Goal: Task Accomplishment & Management: Use online tool/utility

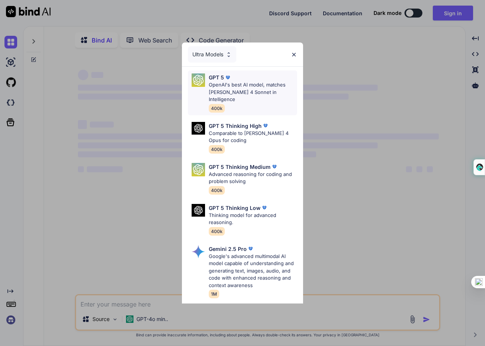
click at [228, 88] on p "OpenAI's best AI model, matches Claude 4 Sonnet in Intelligence" at bounding box center [253, 92] width 88 height 22
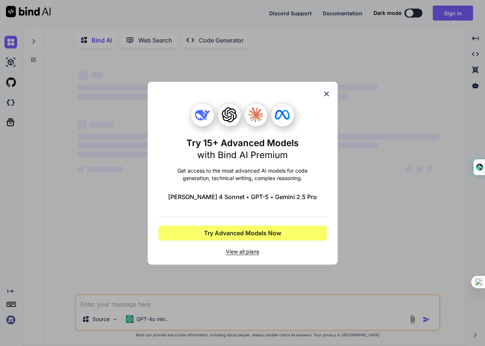
click at [327, 88] on div "Try 15+ Advanced Models with Bind AI Premium Get access to the most advanced AI…" at bounding box center [242, 173] width 190 height 183
click at [326, 93] on icon at bounding box center [326, 93] width 5 height 5
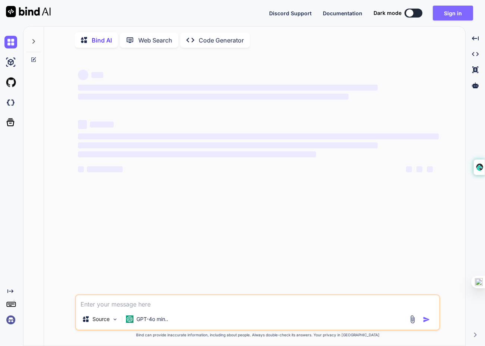
click at [461, 12] on button "Sign in" at bounding box center [452, 13] width 40 height 15
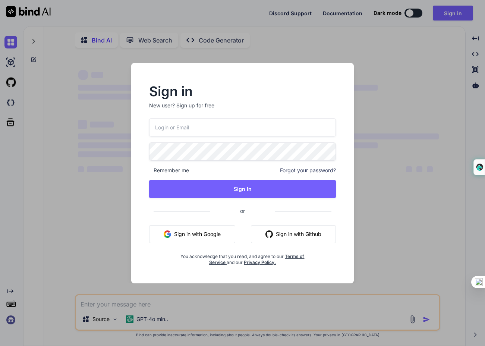
click at [175, 237] on button "Sign in with Google" at bounding box center [192, 234] width 86 height 18
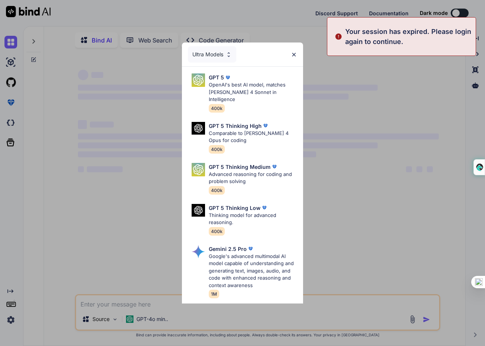
type textarea "x"
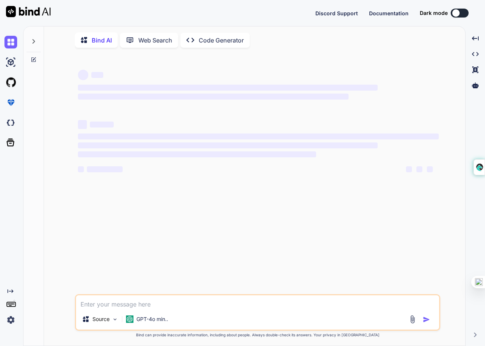
click at [108, 308] on textarea at bounding box center [257, 301] width 363 height 13
type textarea "c"
type textarea "x"
type textarea "cr"
type textarea "x"
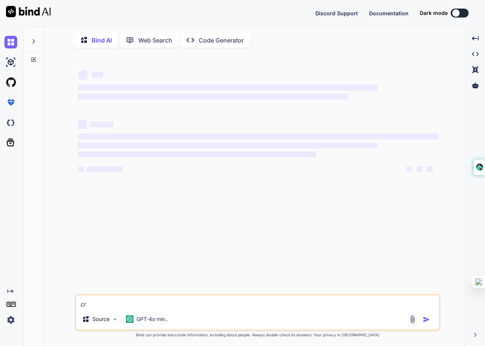
type textarea "cre"
type textarea "x"
type textarea "crea"
type textarea "x"
type textarea "creat"
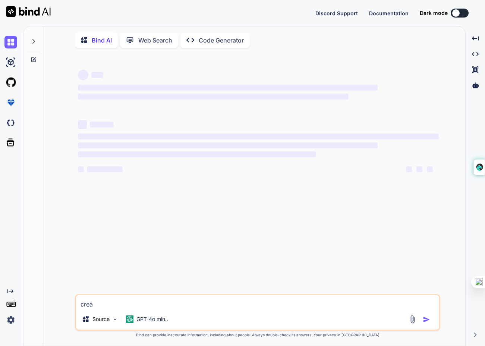
type textarea "x"
type textarea "create"
type textarea "x"
type textarea "create"
type textarea "x"
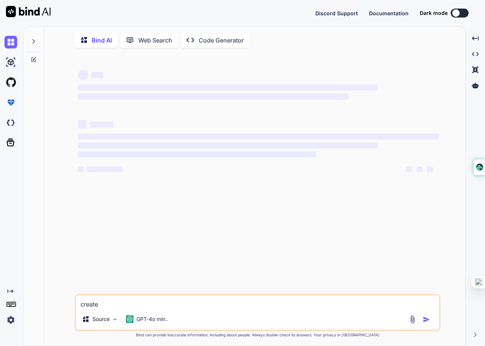
type textarea "create a"
type textarea "x"
type textarea "create a"
type textarea "x"
type textarea "create a p"
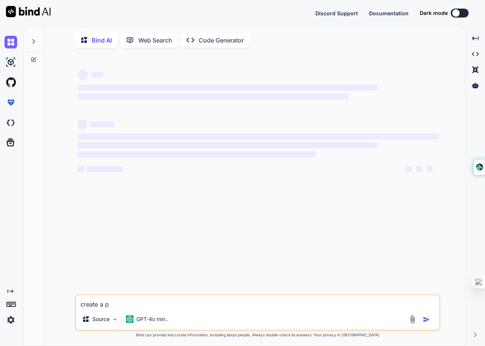
type textarea "x"
type textarea "create a po"
type textarea "x"
type textarea "create a por"
type textarea "x"
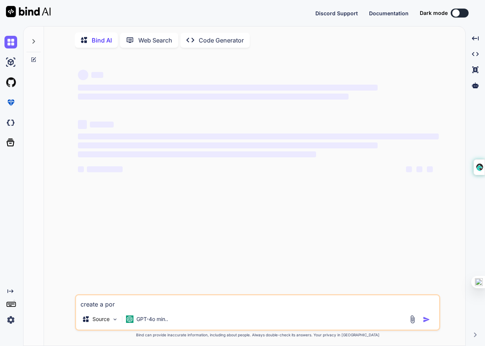
type textarea "create a po"
type textarea "x"
type textarea "create a p"
type textarea "x"
type textarea "create a pr"
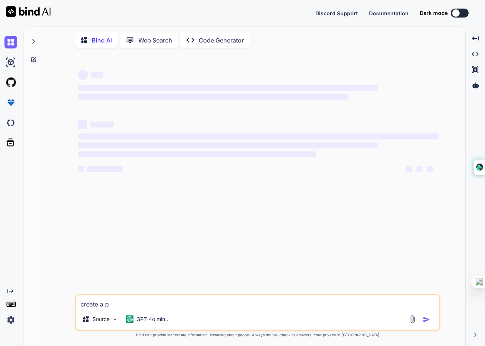
type textarea "x"
type textarea "create a pro"
type textarea "x"
type textarea "create a prom"
type textarea "x"
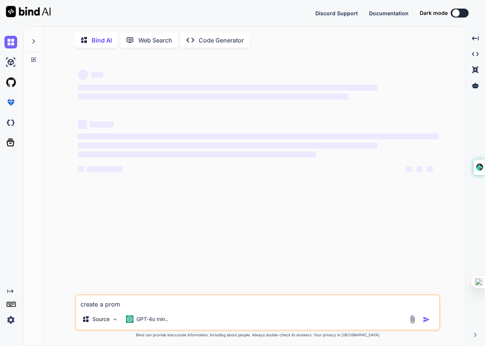
type textarea "create a promp"
type textarea "x"
type textarea "create a prompt"
type textarea "x"
type textarea "create a prompt"
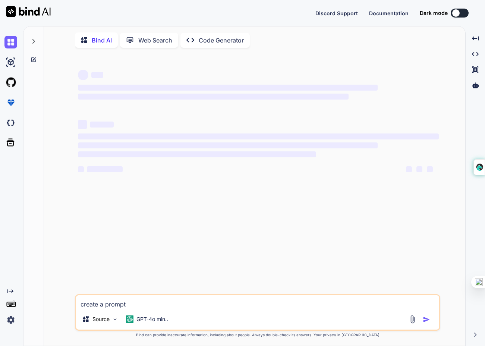
type textarea "x"
type textarea "create a prompt a"
type textarea "x"
type textarea "create a prompt"
type textarea "x"
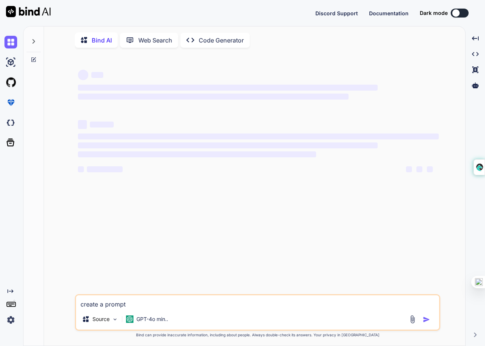
type textarea "create a prompt f"
type textarea "x"
type textarea "create a prompt fo"
type textarea "x"
type textarea "create a prompt foa"
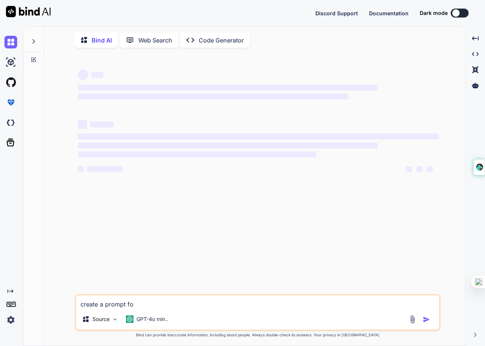
type textarea "x"
type textarea "create a prompt foa"
type textarea "x"
type textarea "create a prompt foa"
type textarea "x"
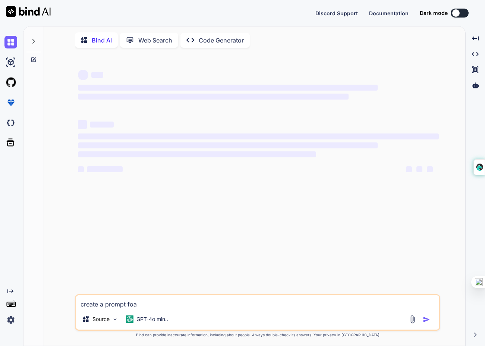
type textarea "create a prompt fo"
type textarea "x"
type textarea "create a prompt fon"
type textarea "x"
type textarea "create a prompt fon"
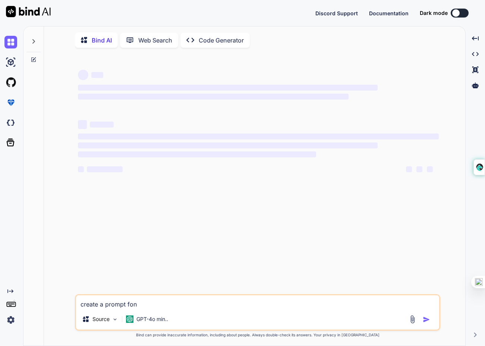
type textarea "x"
type textarea "create a prompt fon"
type textarea "x"
type textarea "create a prompt fo"
type textarea "x"
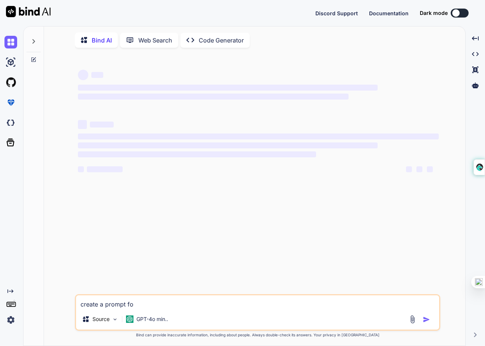
type textarea "create a prompt fot"
type textarea "x"
type textarea "create a prompt fot"
type textarea "x"
type textarea "create a prompt fot a"
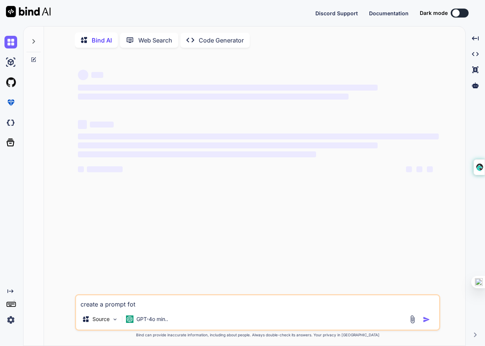
type textarea "x"
type textarea "create a prompt fot an"
type textarea "x"
type textarea "create a prompt fot an"
type textarea "x"
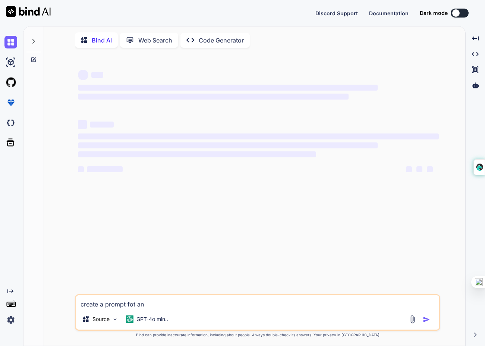
type textarea "create a prompt fot an"
type textarea "x"
type textarea "create a prompt fot a"
type textarea "x"
type textarea "create a prompt fot"
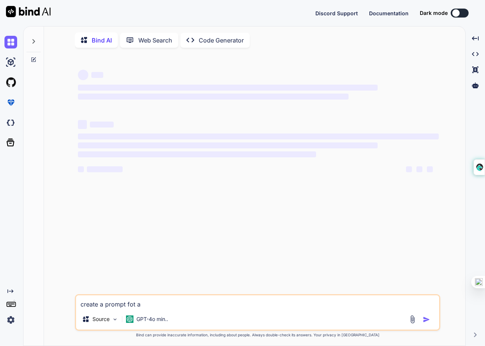
type textarea "x"
type textarea "create a prompt fot"
type textarea "x"
type textarea "create a prompt fo"
type textarea "x"
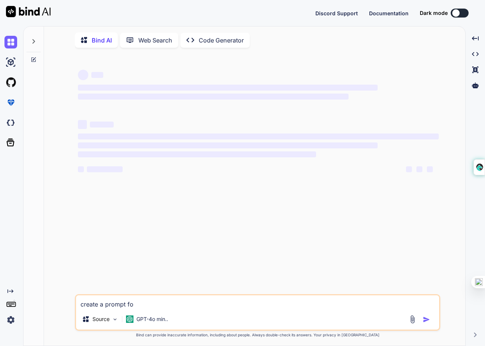
type textarea "create a prompt fo"
type textarea "x"
type textarea "create a prompt fo"
type textarea "x"
type textarea "create a prompt for"
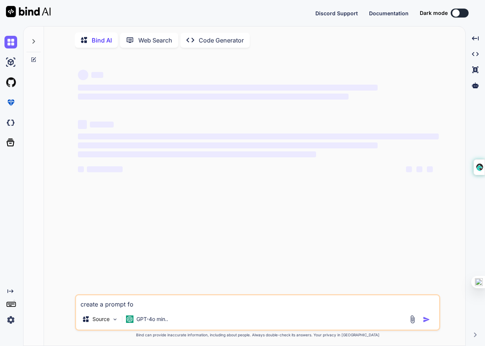
type textarea "x"
type textarea "create a prompt for"
type textarea "x"
type textarea "create a prompt for a"
type textarea "x"
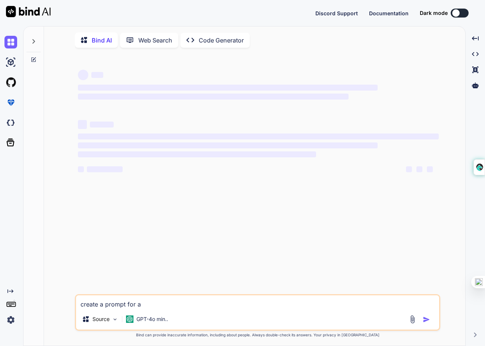
type textarea "create a prompt for an"
type textarea "x"
type textarea "create a prompt for an"
type textarea "x"
type textarea "create a prompt for an i"
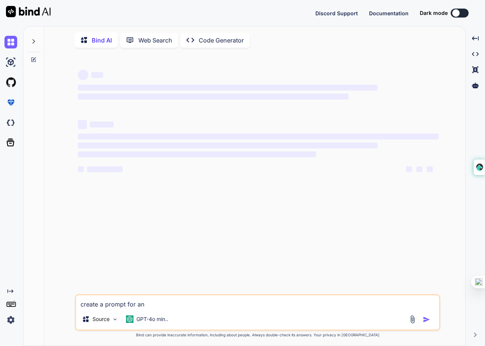
type textarea "x"
type textarea "create a prompt for an in"
type textarea "x"
type textarea "create a prompt for an inv"
type textarea "x"
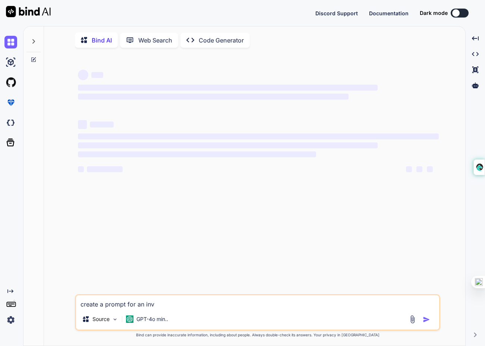
type textarea "create a prompt for an inve"
type textarea "x"
type textarea "create a prompt for an inves"
type textarea "x"
type textarea "create a prompt for an invest"
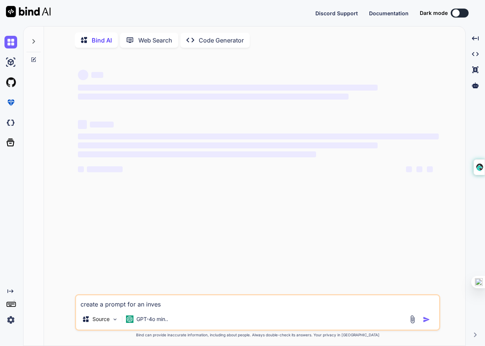
type textarea "x"
type textarea "create a prompt for an investm"
type textarea "x"
type textarea "create a prompt for an investme"
type textarea "x"
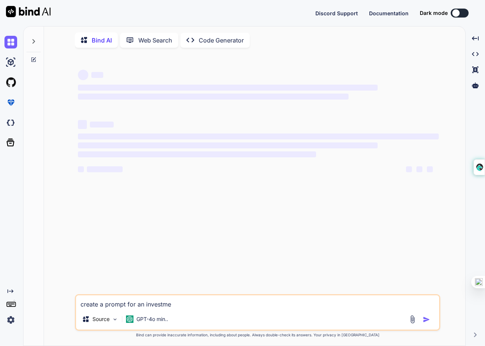
type textarea "create a prompt for an investmen"
type textarea "x"
type textarea "create a prompt for an investment"
type textarea "x"
type textarea "create a prompt for an investment"
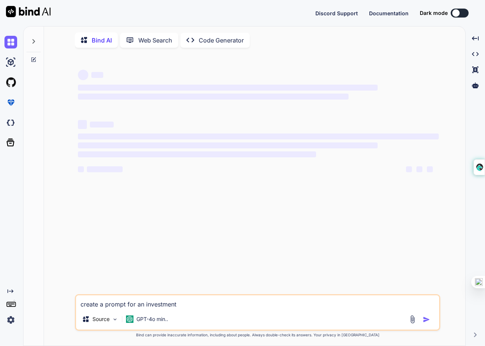
type textarea "x"
type textarea "create a prompt for an investment c"
type textarea "x"
type textarea "create a prompt for an investment ca"
type textarea "x"
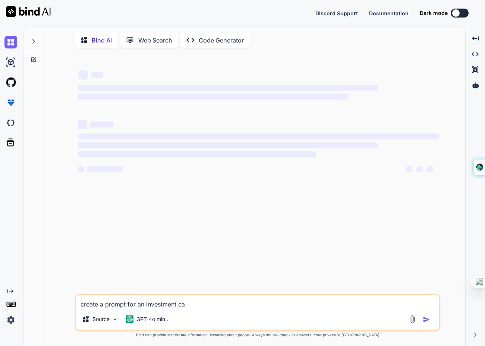
type textarea "create a prompt for an investment cal"
type textarea "x"
type textarea "create a prompt for an investment calc"
type textarea "x"
type textarea "create a prompt for an investment calcu"
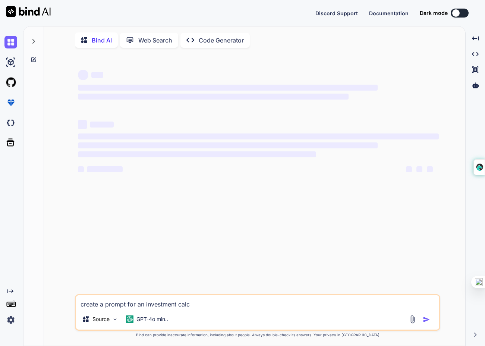
type textarea "x"
type textarea "create a prompt for an investment calcua"
type textarea "x"
type textarea "create a prompt for an investment calcual"
type textarea "x"
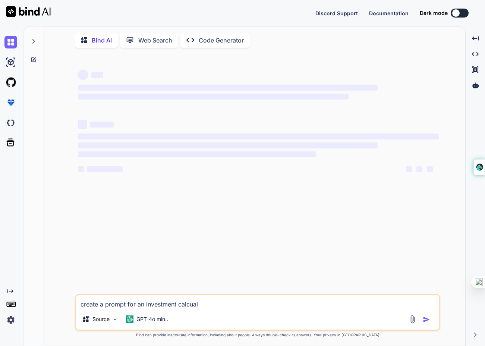
type textarea "create a prompt for an investment calcualt"
type textarea "x"
type textarea "create a prompt for an investment calcualto"
type textarea "x"
type textarea "create a prompt for an investment calcualtor"
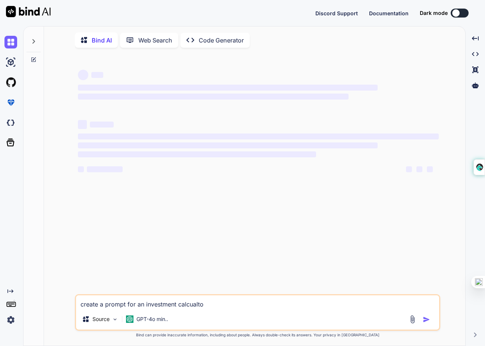
type textarea "x"
type textarea "create a prompt for an investment calcualtor"
type textarea "x"
type textarea "create a prompt for an investment calcualtor"
type textarea "x"
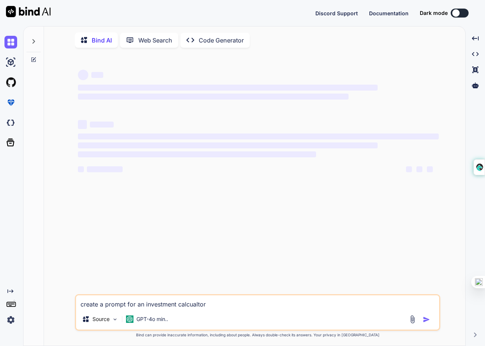
type textarea "create a prompt for an investment calcualtor -"
type textarea "x"
type textarea "create a prompt for an investment calcualtor -"
type textarea "x"
type textarea "create a prompt for an investment calcualtor - w"
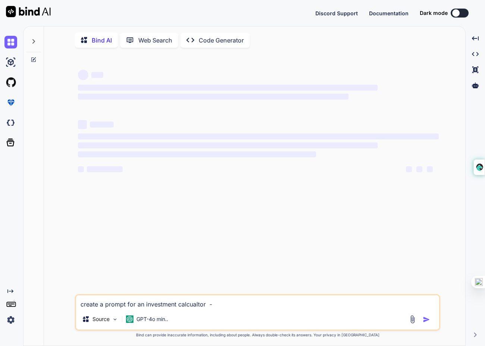
type textarea "x"
type textarea "create a prompt for an investment calcualtor - wi"
type textarea "x"
type textarea "create a prompt for an investment calcualtor - wit"
type textarea "x"
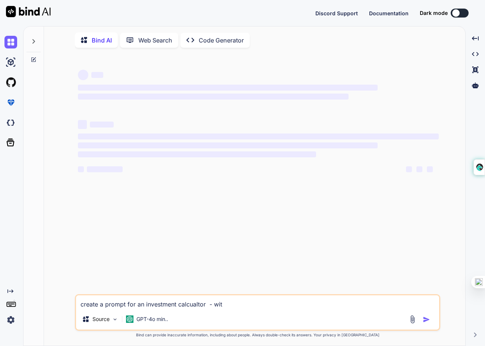
type textarea "create a prompt for an investment calcualtor - with"
type textarea "x"
type textarea "create a prompt for an investment calcualtor - with"
type textarea "x"
type textarea "create a prompt for an investment calcualtor - with t"
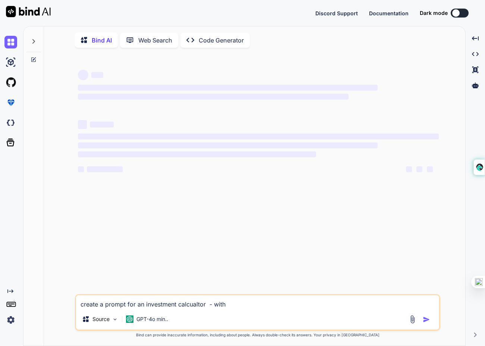
type textarea "x"
type textarea "create a prompt for an investment calcualtor - with th"
type textarea "x"
type textarea "create a prompt for an investment calcualtor - with the"
type textarea "x"
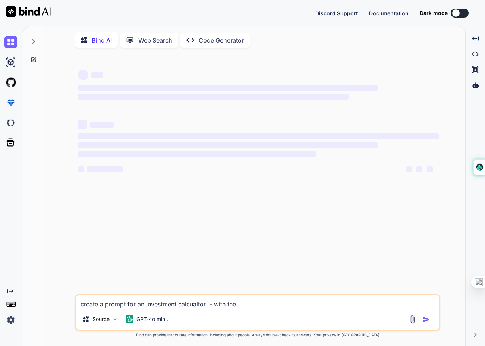
type textarea "create a prompt for an investment calcualtor - with the"
type textarea "x"
type textarea "create a prompt for an investment calcualtor - with the a"
type textarea "x"
type textarea "create a prompt for an investment calcualtor - with the ab"
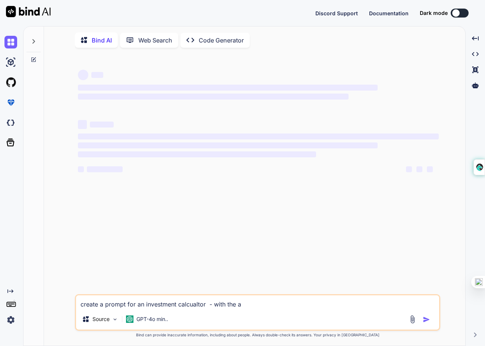
type textarea "x"
type textarea "create a prompt for an investment calcualtor - with the abi"
type textarea "x"
type textarea "create a prompt for an investment calcualtor - with the abil"
type textarea "x"
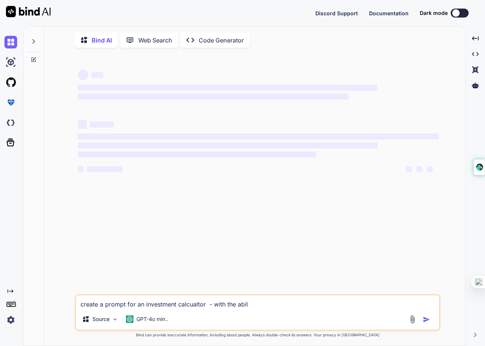
type textarea "create a prompt for an investment calcualtor - with the abili"
type textarea "x"
type textarea "create a prompt for an investment calcualtor - with the abilit"
type textarea "x"
type textarea "create a prompt for an investment calcualtor - with the ability"
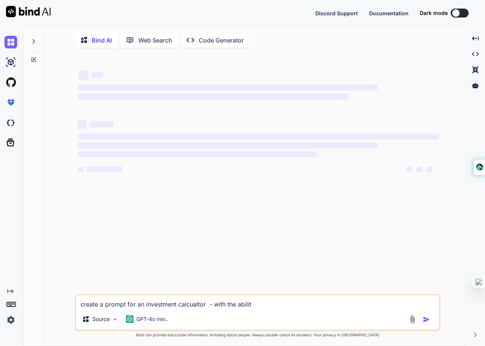
type textarea "x"
type textarea "create a prompt for an investment calcualtor - with the ability"
type textarea "x"
type textarea "create a prompt for an investment calcualtor - with the ability t"
type textarea "x"
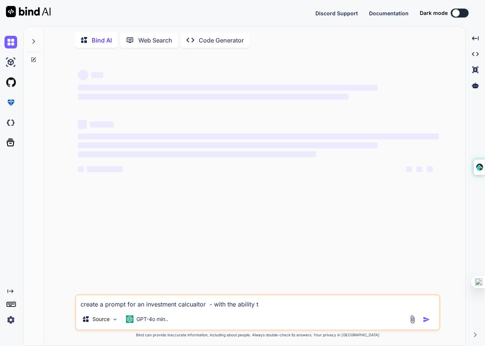
type textarea "create a prompt for an investment calcualtor - with the ability to"
type textarea "x"
type textarea "create a prompt for an investment calcualtor - with the ability to"
type textarea "x"
type textarea "create a prompt for an investment calcualtor - with the ability to i"
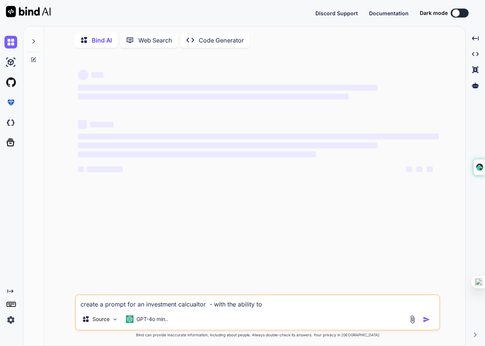
type textarea "x"
type textarea "create a prompt for an investment calcualtor - with the ability to in"
type textarea "x"
type textarea "create a prompt for an investment calcualtor - with the ability to inp"
type textarea "x"
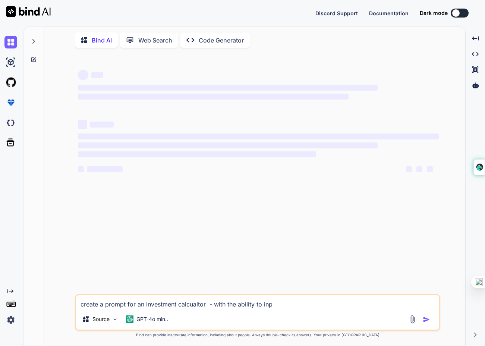
type textarea "create a prompt for an investment calcualtor - with the ability to inpu"
type textarea "x"
type textarea "create a prompt for an investment calcualtor - with the ability to input"
type textarea "x"
type textarea "create a prompt for an investment calcualtor - with the ability to input"
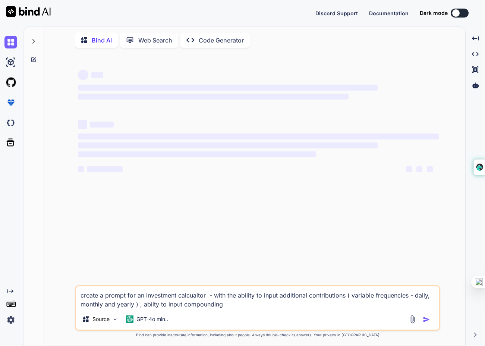
click at [172, 307] on textarea "create a prompt for an investment calcualtor - with the ability to input additi…" at bounding box center [257, 297] width 363 height 22
click at [228, 304] on textarea "create a prompt for an investment calcualtor - with the ability to input additi…" at bounding box center [257, 297] width 363 height 22
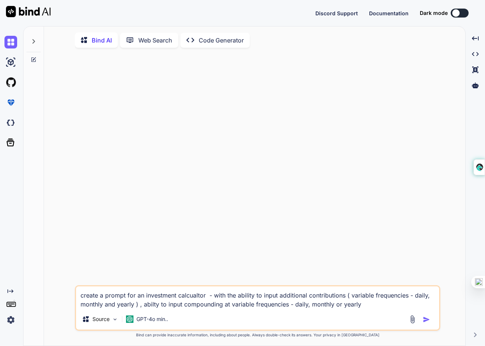
click at [426, 323] on div at bounding box center [420, 319] width 25 height 9
click at [426, 321] on img "button" at bounding box center [425, 318] width 7 height 7
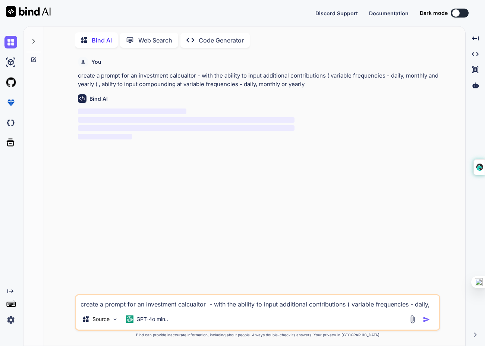
scroll to position [3, 0]
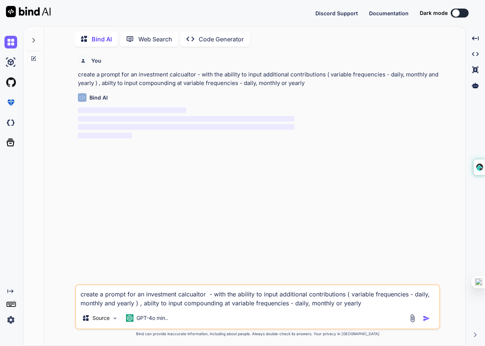
drag, startPoint x: 310, startPoint y: 89, endPoint x: 73, endPoint y: 94, distance: 236.5
click at [72, 95] on div "You create a prompt for an investment calcualtor - with the ability to input ad…" at bounding box center [257, 199] width 415 height 293
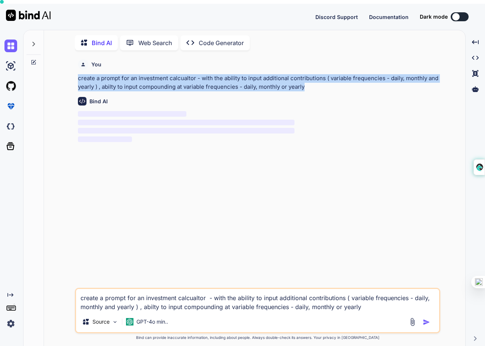
drag, startPoint x: 78, startPoint y: 75, endPoint x: 318, endPoint y: 83, distance: 240.4
click at [318, 83] on p "create a prompt for an investment calcualtor - with the ability to input additi…" at bounding box center [258, 82] width 361 height 17
copy p "create a prompt for an investment calcualtor - with the ability to input additi…"
click at [12, 325] on img at bounding box center [10, 323] width 13 height 13
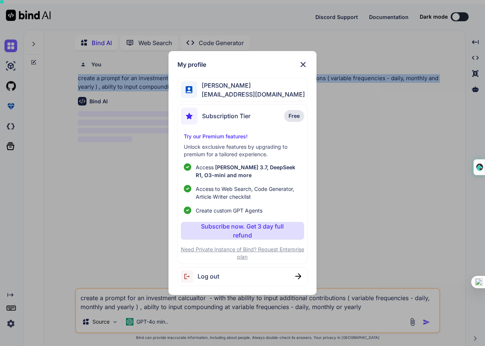
click at [304, 66] on img at bounding box center [302, 64] width 9 height 9
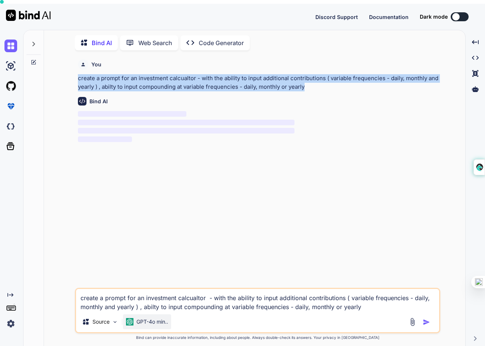
click at [168, 321] on div "GPT-4o min.." at bounding box center [147, 321] width 48 height 15
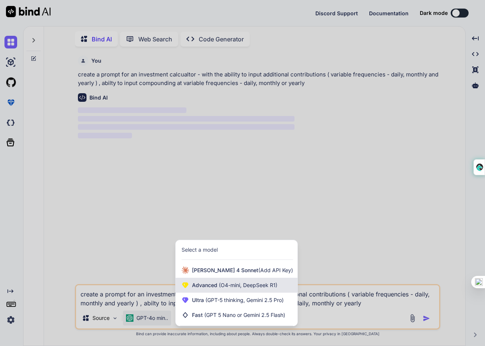
click at [199, 285] on span "Advanced (O4-mini, DeepSeek R1)" at bounding box center [234, 284] width 85 height 7
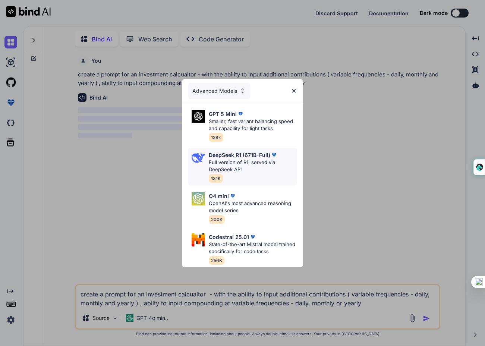
click at [236, 172] on p "Full version of R1, served via DeepSeek API" at bounding box center [253, 166] width 88 height 15
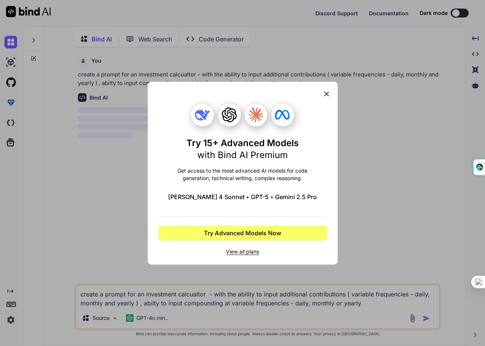
click at [331, 92] on div "Try 15+ Advanced Models with Bind AI Premium Get access to the most advanced AI…" at bounding box center [242, 173] width 190 height 183
click at [320, 98] on div "Try 15+ Advanced Models with Bind AI Premium Get access to the most advanced AI…" at bounding box center [242, 173] width 168 height 182
click at [324, 95] on icon at bounding box center [326, 93] width 5 height 5
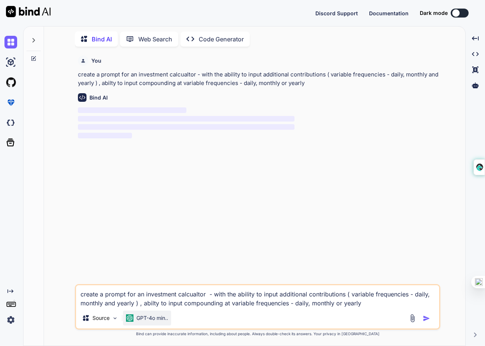
click at [156, 320] on p "GPT-4o min.." at bounding box center [152, 317] width 32 height 7
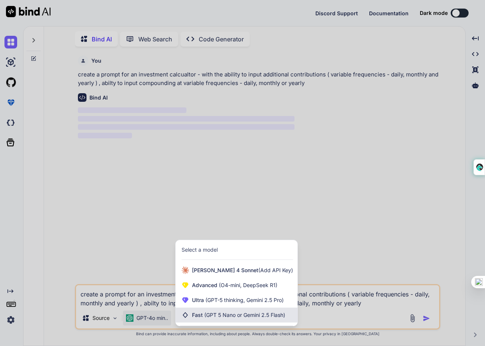
click at [196, 314] on span "Fast (GPT 5 Nano or Gemini 2.5 Flash)" at bounding box center [238, 314] width 93 height 7
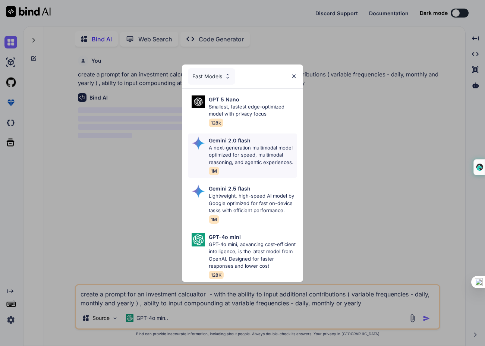
click at [230, 155] on p "A next-generation multimodal model optimized for speed, multimodal reasoning, a…" at bounding box center [253, 155] width 88 height 22
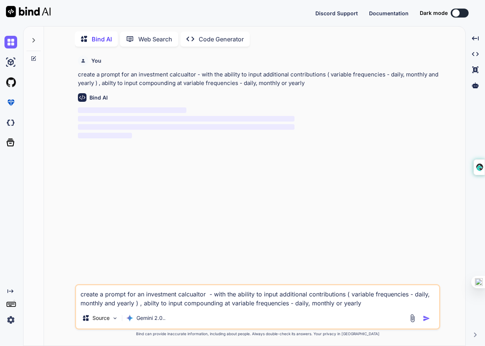
click at [425, 318] on img "button" at bounding box center [425, 317] width 7 height 7
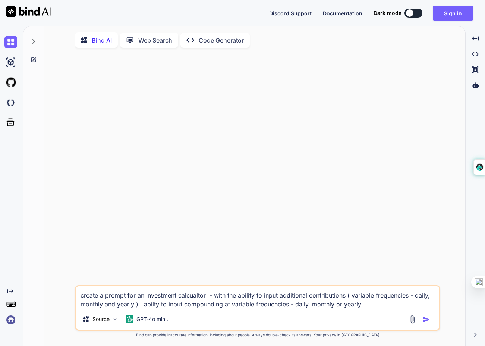
type textarea "x"
click at [457, 15] on button "Sign in" at bounding box center [452, 13] width 40 height 15
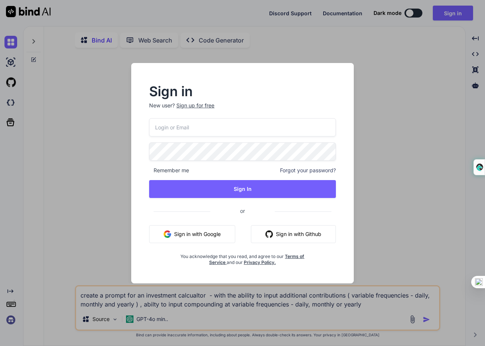
click at [181, 235] on button "Sign in with Google" at bounding box center [192, 234] width 86 height 18
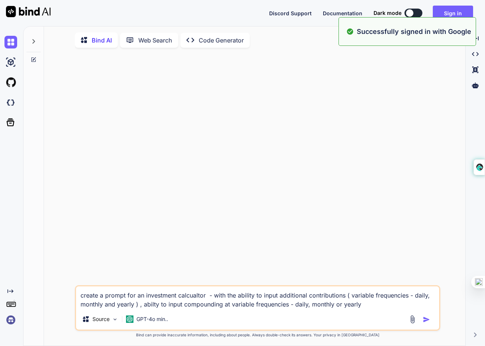
click at [181, 235] on div at bounding box center [257, 169] width 363 height 231
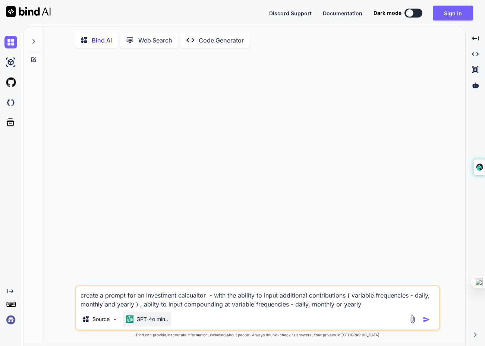
click at [157, 321] on p "GPT-4o min.." at bounding box center [152, 318] width 32 height 7
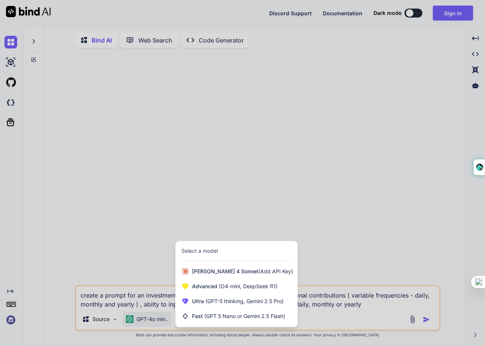
click at [101, 275] on div at bounding box center [242, 173] width 485 height 346
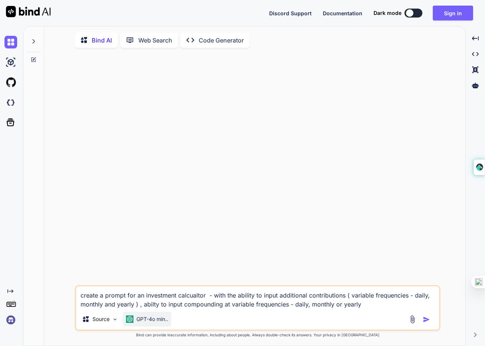
click at [142, 316] on div "GPT-4o min.." at bounding box center [147, 318] width 48 height 15
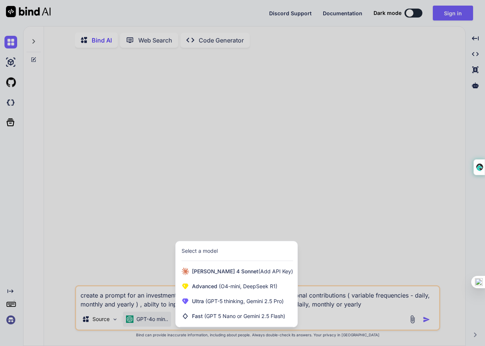
click at [399, 281] on div at bounding box center [242, 173] width 485 height 346
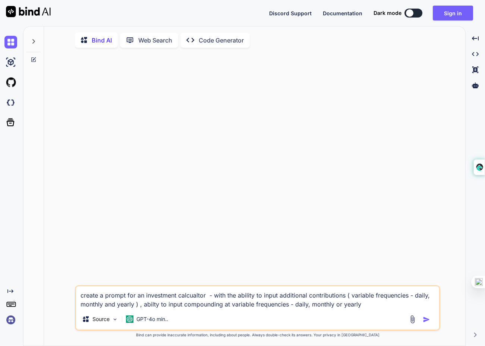
click at [427, 320] on img "button" at bounding box center [425, 318] width 7 height 7
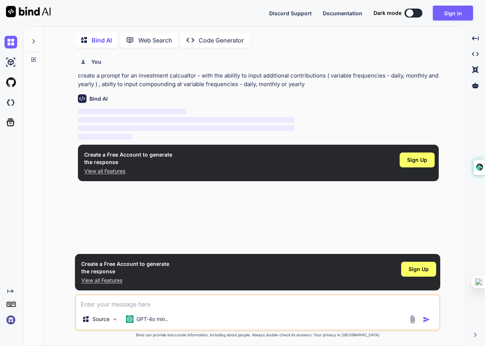
scroll to position [3, 0]
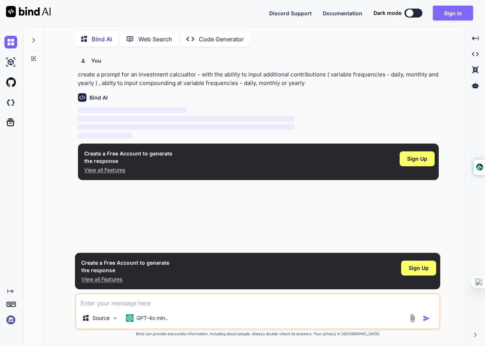
click at [458, 13] on button "Sign in" at bounding box center [452, 13] width 40 height 15
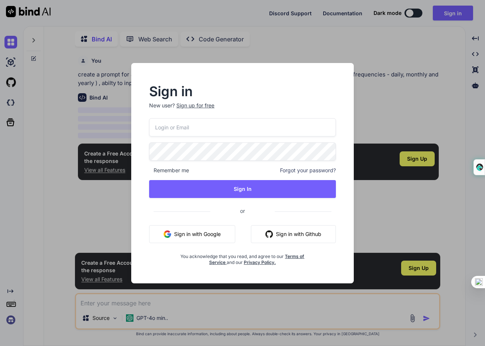
click at [196, 238] on button "Sign in with Google" at bounding box center [192, 234] width 86 height 18
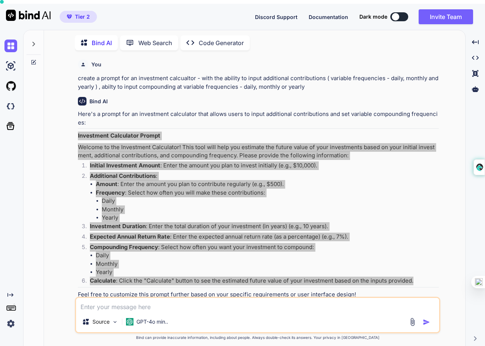
drag, startPoint x: 75, startPoint y: 131, endPoint x: 236, endPoint y: 281, distance: 219.5
click at [236, 281] on div "You create a prompt for an investment calcualtor - with the ability to input ad…" at bounding box center [257, 202] width 365 height 293
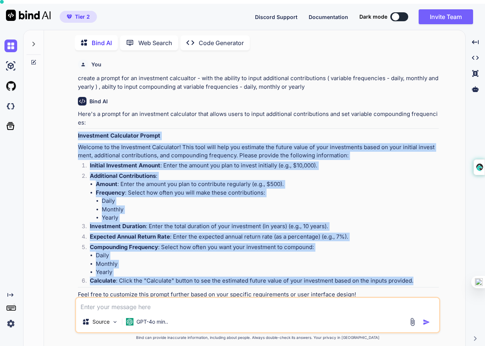
scroll to position [15, 0]
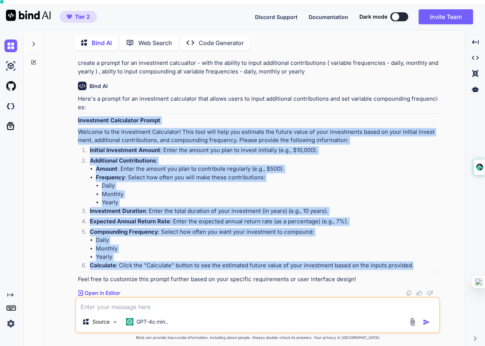
click at [369, 236] on li "Daily" at bounding box center [267, 240] width 343 height 9
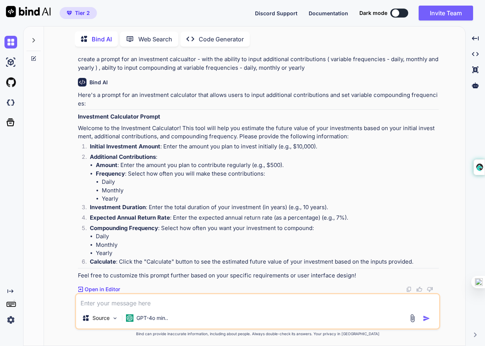
click at [409, 289] on img at bounding box center [409, 289] width 6 height 6
click at [209, 35] on p "Code Generator" at bounding box center [221, 39] width 45 height 9
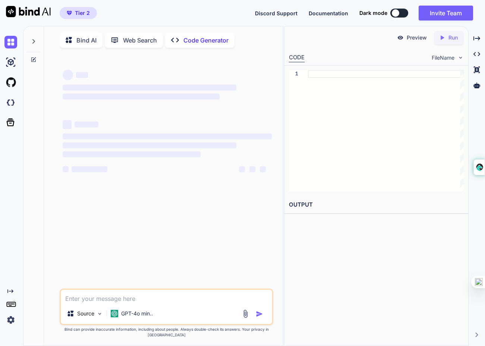
click at [107, 303] on textarea at bounding box center [166, 295] width 211 height 13
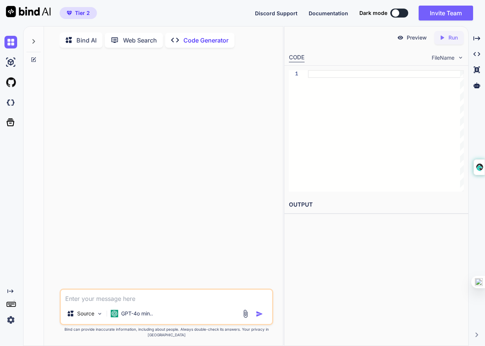
type textarea "Here's a prompt for an investment calculator that allows users to input additio…"
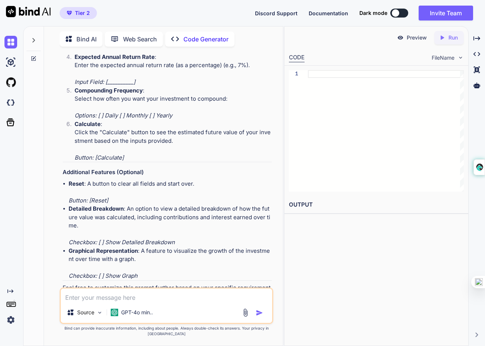
scroll to position [419, 0]
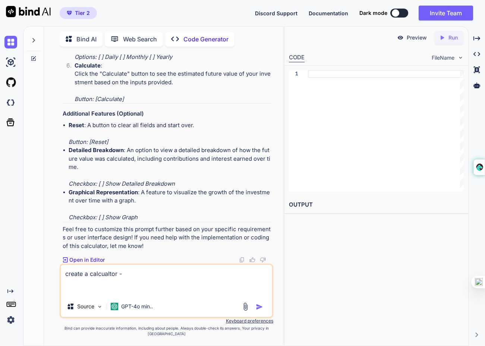
type textarea "create a calcualtor - Here's a prompt for an investment calculator that allows …"
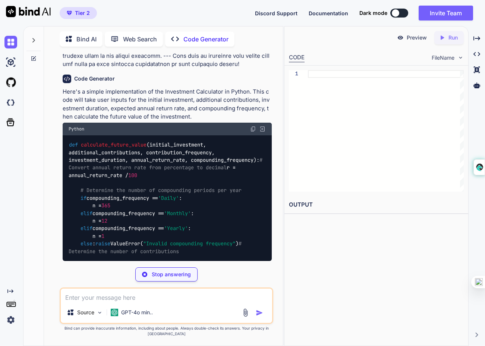
scroll to position [771, 0]
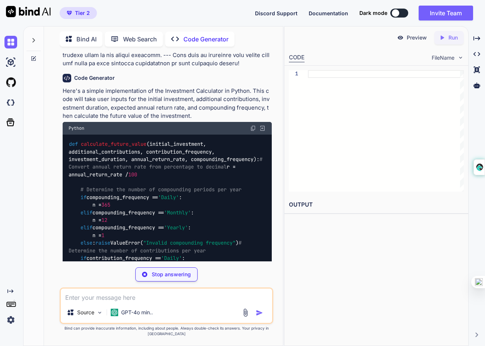
click at [127, 302] on textarea at bounding box center [166, 294] width 211 height 13
click at [181, 281] on div "Stop answering" at bounding box center [166, 274] width 62 height 14
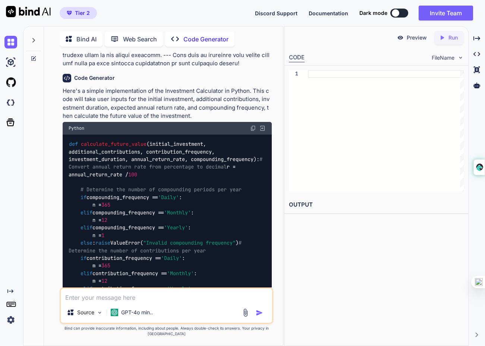
click at [148, 302] on textarea at bounding box center [166, 294] width 211 height 13
type textarea "create a calculagtor in HTML and javascript ( one file )"
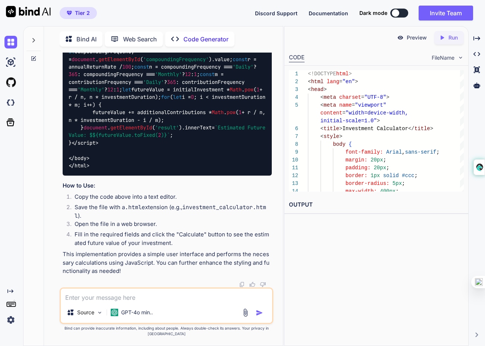
scroll to position [2057, 0]
click at [449, 40] on p "Run" at bounding box center [452, 37] width 9 height 7
click at [326, 225] on link "[URL][DOMAIN_NAME]" at bounding box center [319, 222] width 60 height 7
click at [112, 302] on textarea at bounding box center [166, 294] width 211 height 13
type textarea "b"
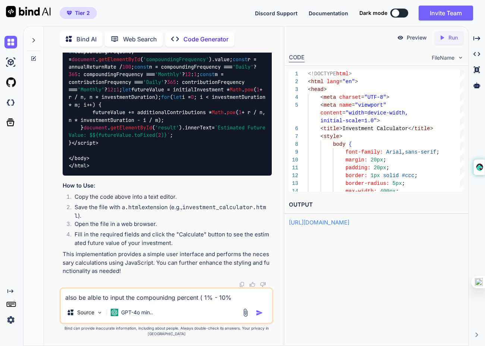
type textarea "also be alble to input the compounidng percent ( 1% - 10% )"
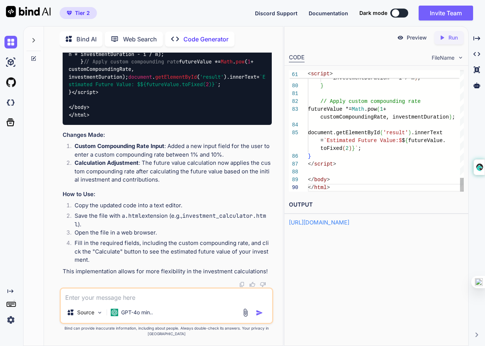
scroll to position [31, 0]
click at [451, 39] on p "Run" at bounding box center [452, 37] width 9 height 7
click at [318, 224] on link "[URL][DOMAIN_NAME]" at bounding box center [319, 222] width 60 height 7
click at [86, 302] on textarea at bounding box center [166, 294] width 211 height 13
paste textarea "Contribution Frequency:"
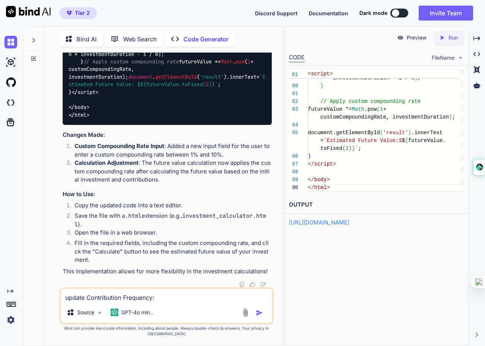
click at [88, 301] on textarea "update Contribution Frequency:" at bounding box center [166, 294] width 211 height 13
click at [192, 299] on textarea "update Additional Contribution Frequency:" at bounding box center [166, 294] width 211 height 13
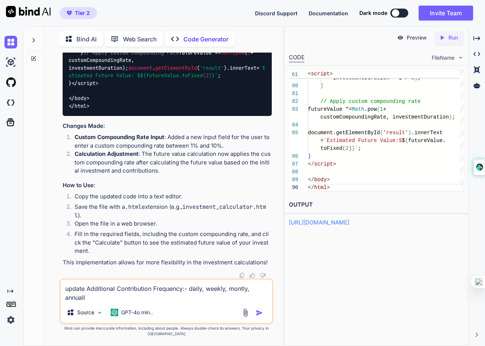
type textarea "update Additional Contribution Frequency:- daily, weekly, montly, annually"
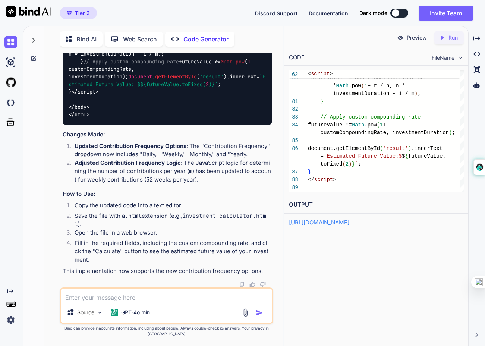
scroll to position [4345, 0]
click at [448, 36] on p "Run" at bounding box center [452, 37] width 9 height 7
click at [344, 223] on link "[URL][DOMAIN_NAME]" at bounding box center [319, 222] width 60 height 7
click at [89, 302] on textarea at bounding box center [166, 294] width 211 height 13
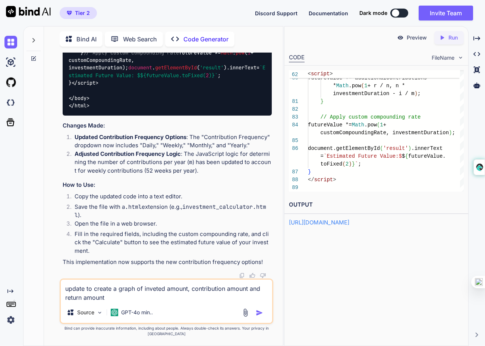
type textarea "update to create a graph of inveted amount, contribution amount and return amou…"
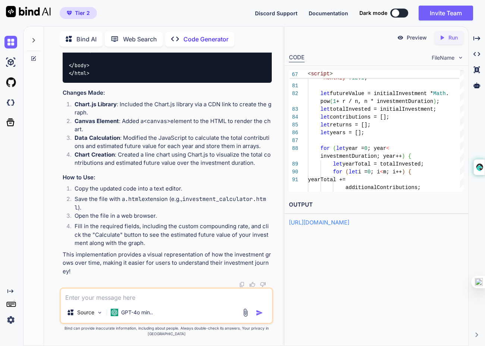
scroll to position [5449, 0]
click at [442, 34] on icon "Created with Pixso." at bounding box center [441, 37] width 7 height 7
click at [344, 222] on link "[URL][DOMAIN_NAME]" at bounding box center [319, 222] width 60 height 7
click at [85, 296] on textarea at bounding box center [166, 294] width 211 height 13
type textarea "graph should be a bar chart"
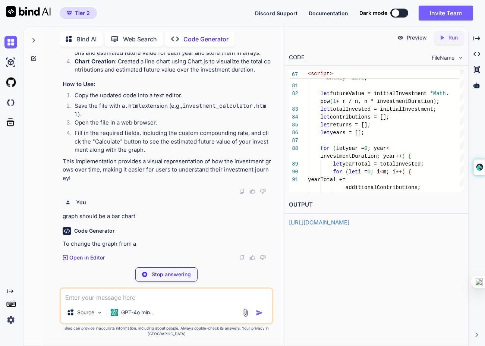
scroll to position [5996, 0]
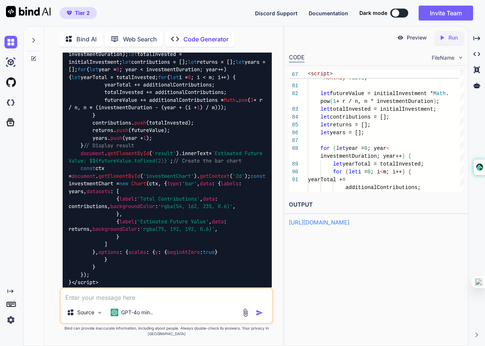
click at [452, 35] on p "Run" at bounding box center [452, 37] width 9 height 7
